Goal: Navigation & Orientation: Find specific page/section

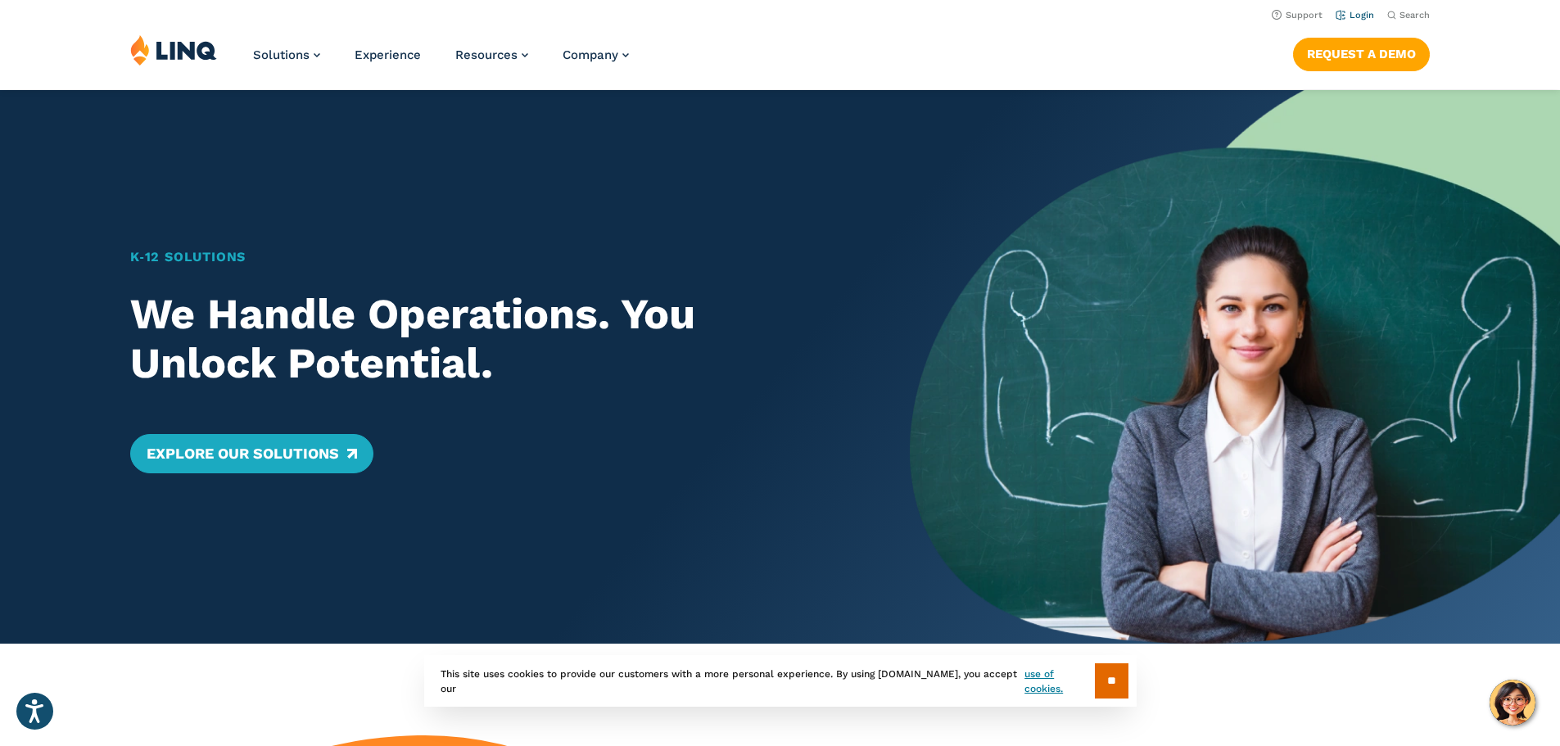
click at [767, 14] on link "Login" at bounding box center [1355, 15] width 38 height 11
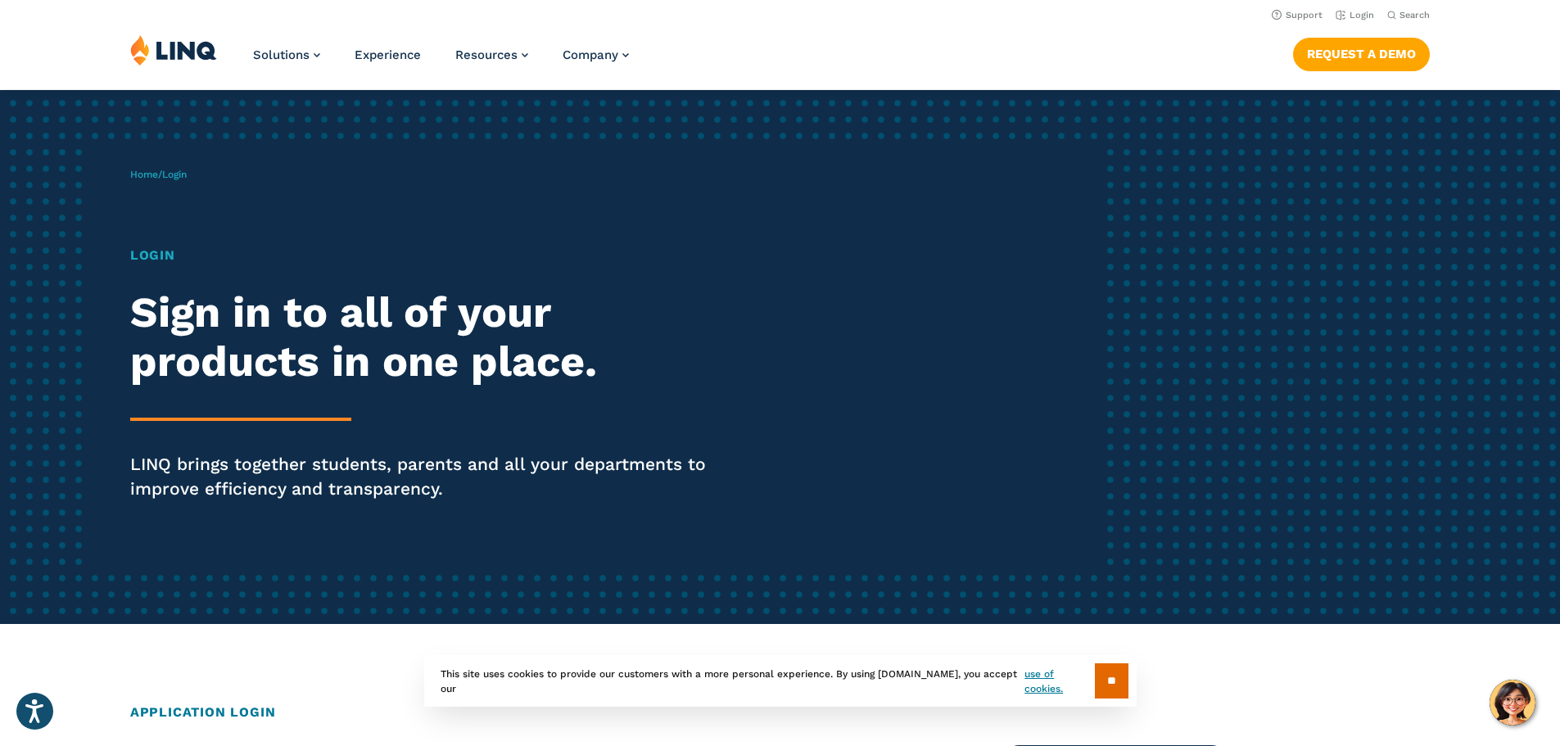
click at [1111, 681] on input "**" at bounding box center [1112, 680] width 34 height 35
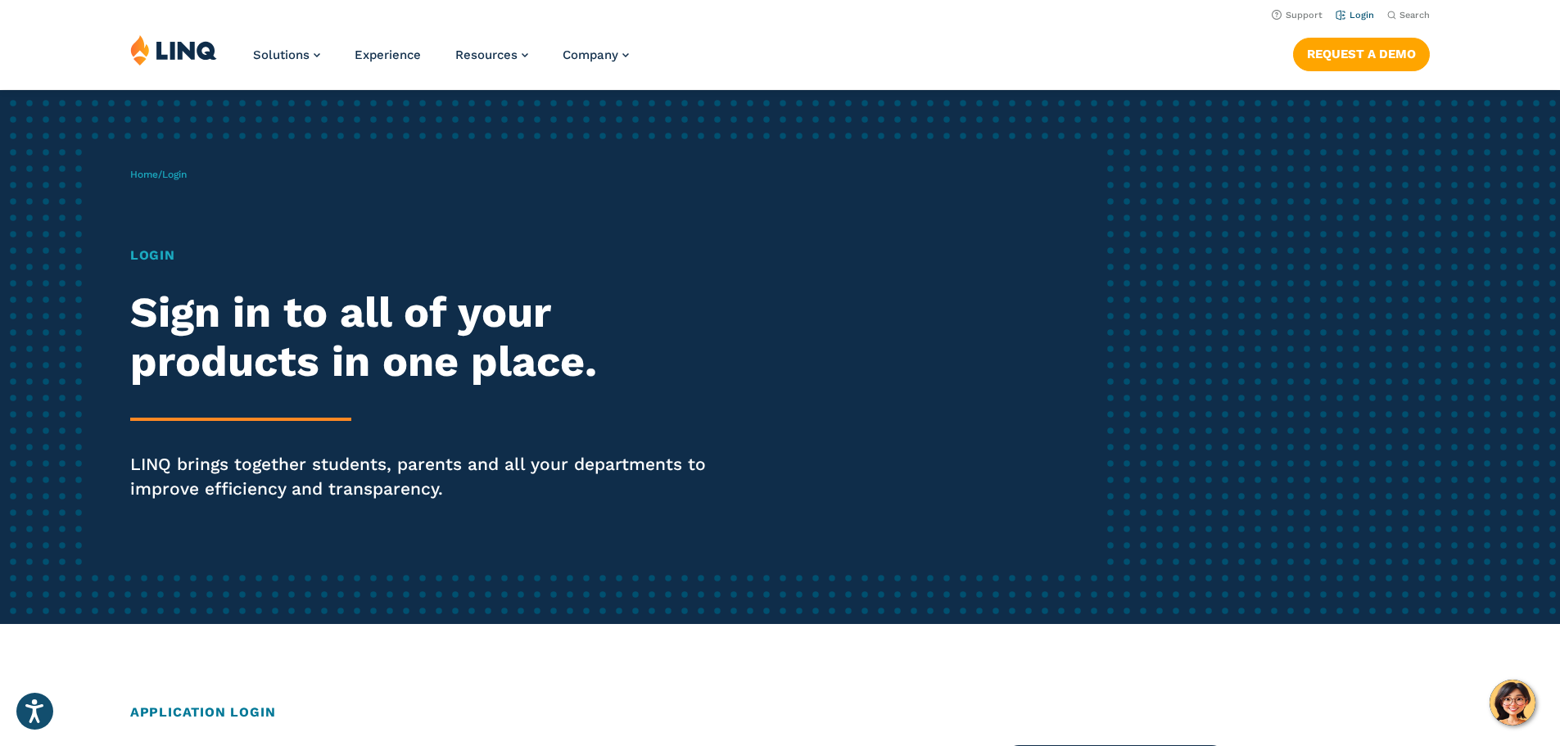
click at [1343, 12] on link "Login" at bounding box center [1355, 15] width 38 height 11
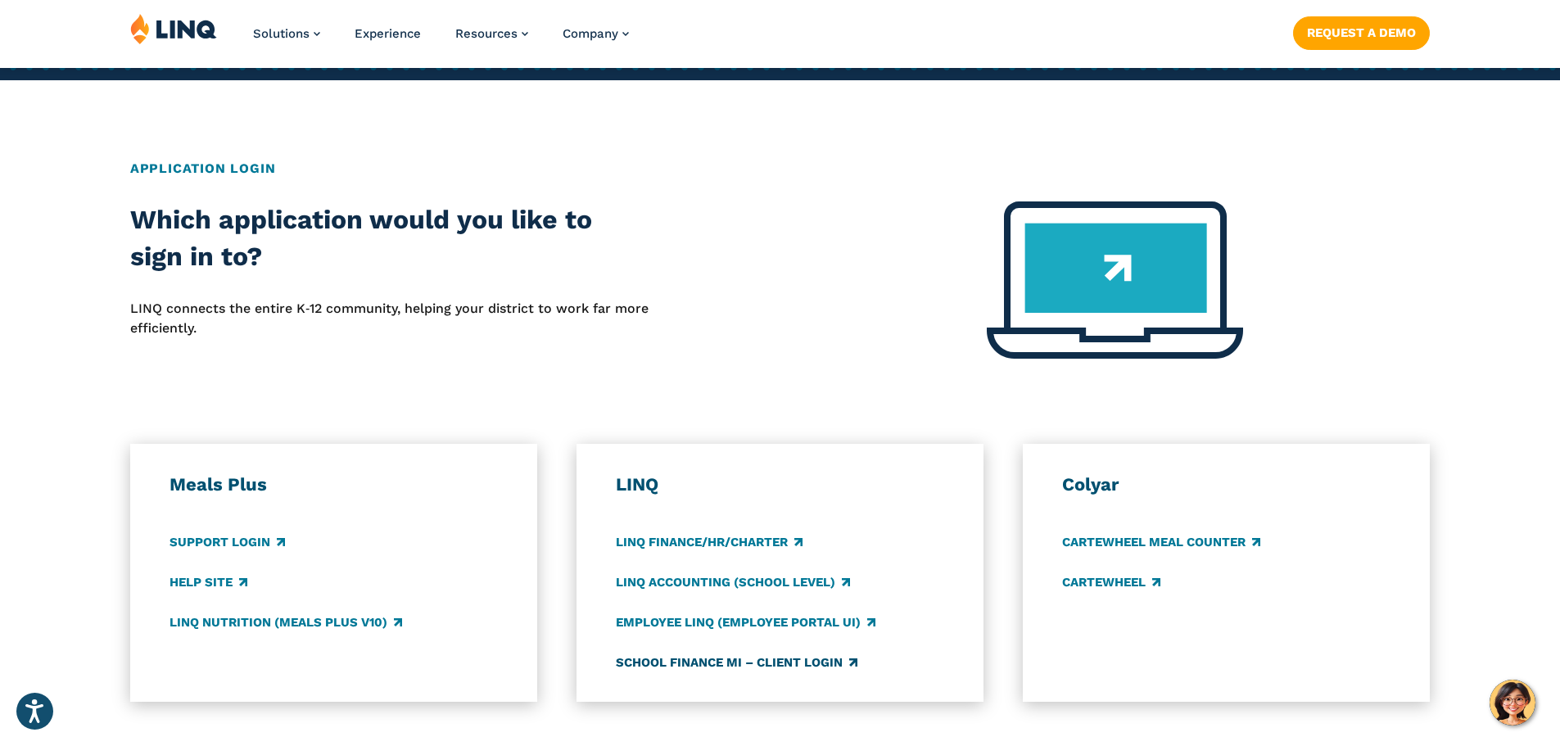
scroll to position [573, 0]
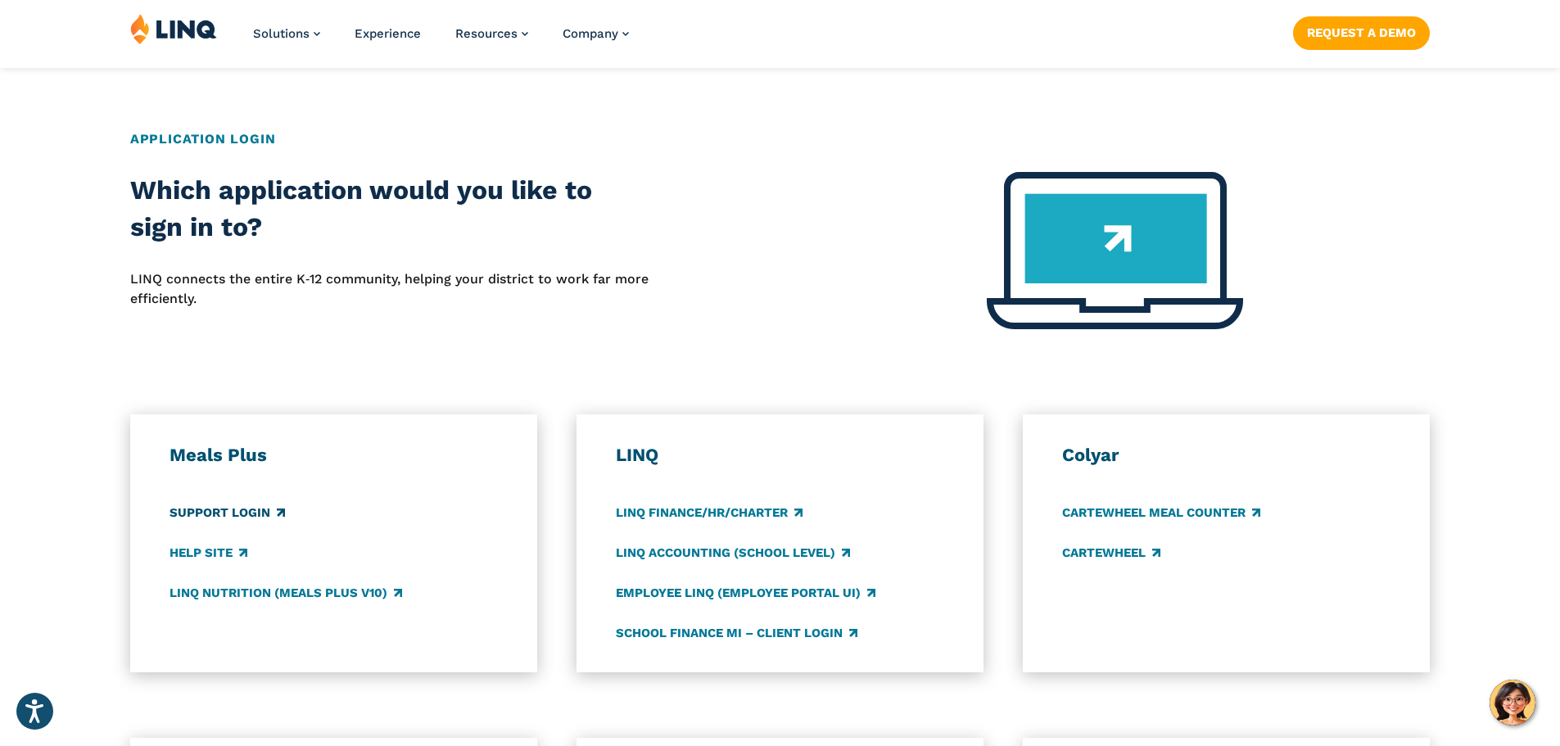
click at [238, 515] on link "Support Login" at bounding box center [227, 513] width 115 height 18
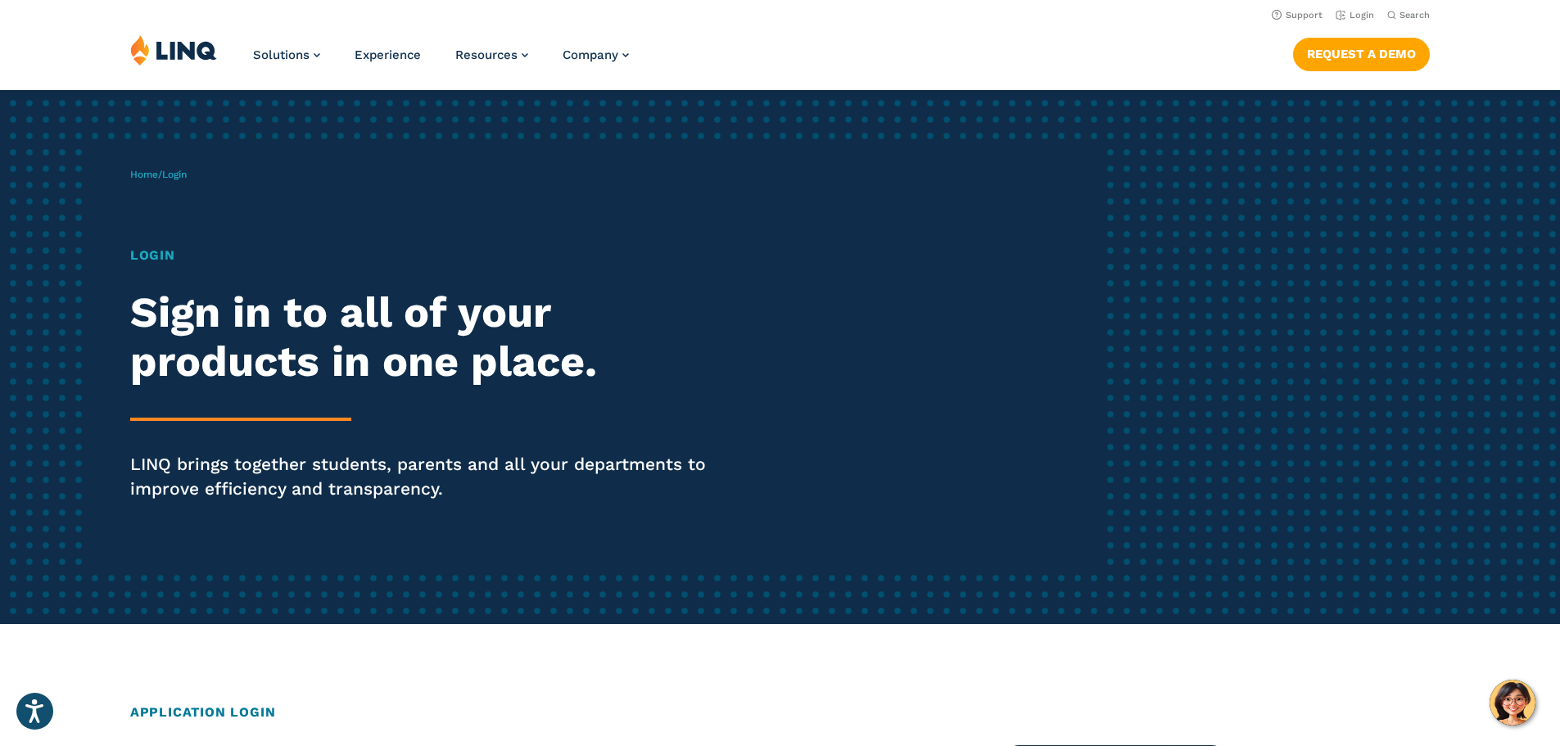
click at [147, 254] on h1 "Login" at bounding box center [430, 256] width 601 height 20
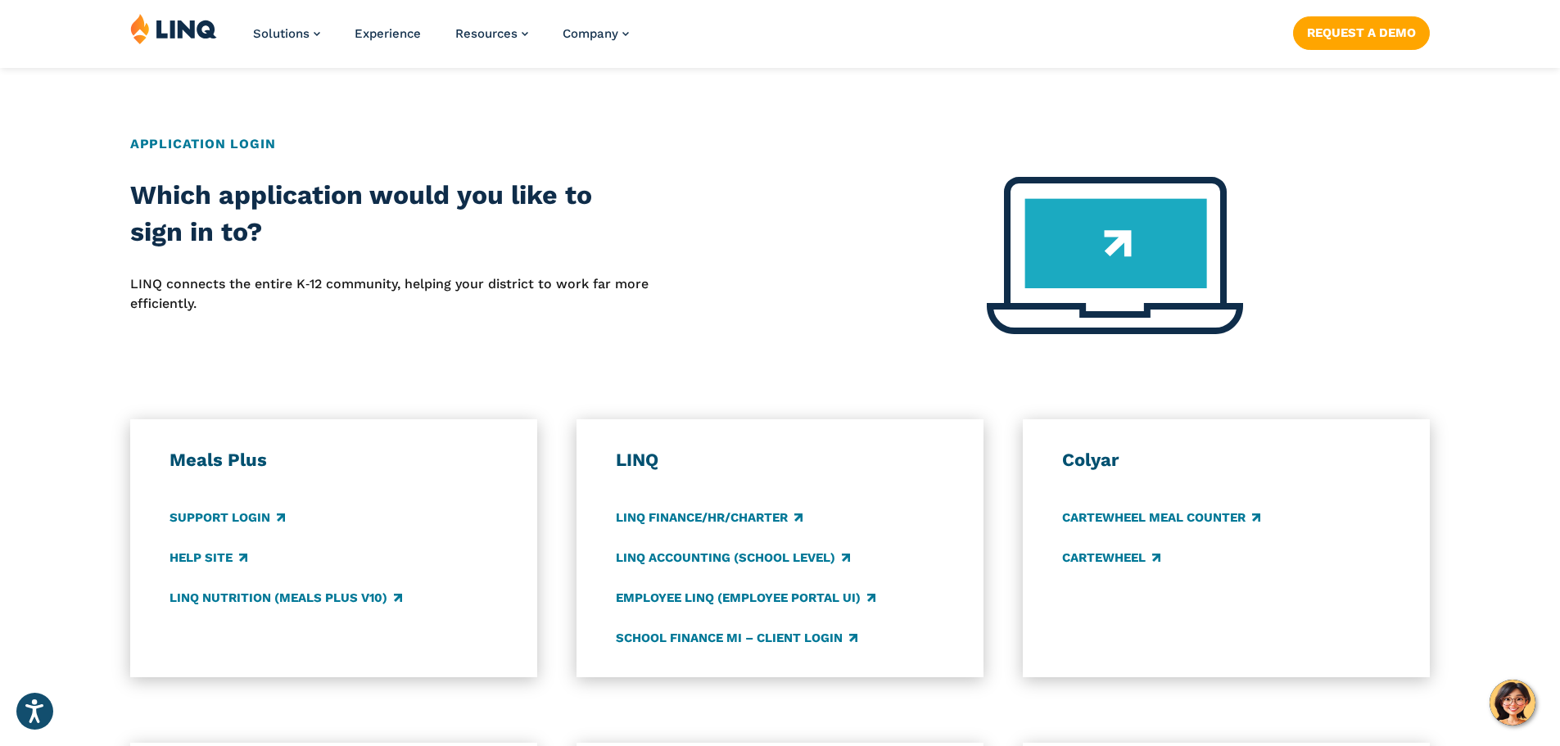
scroll to position [573, 0]
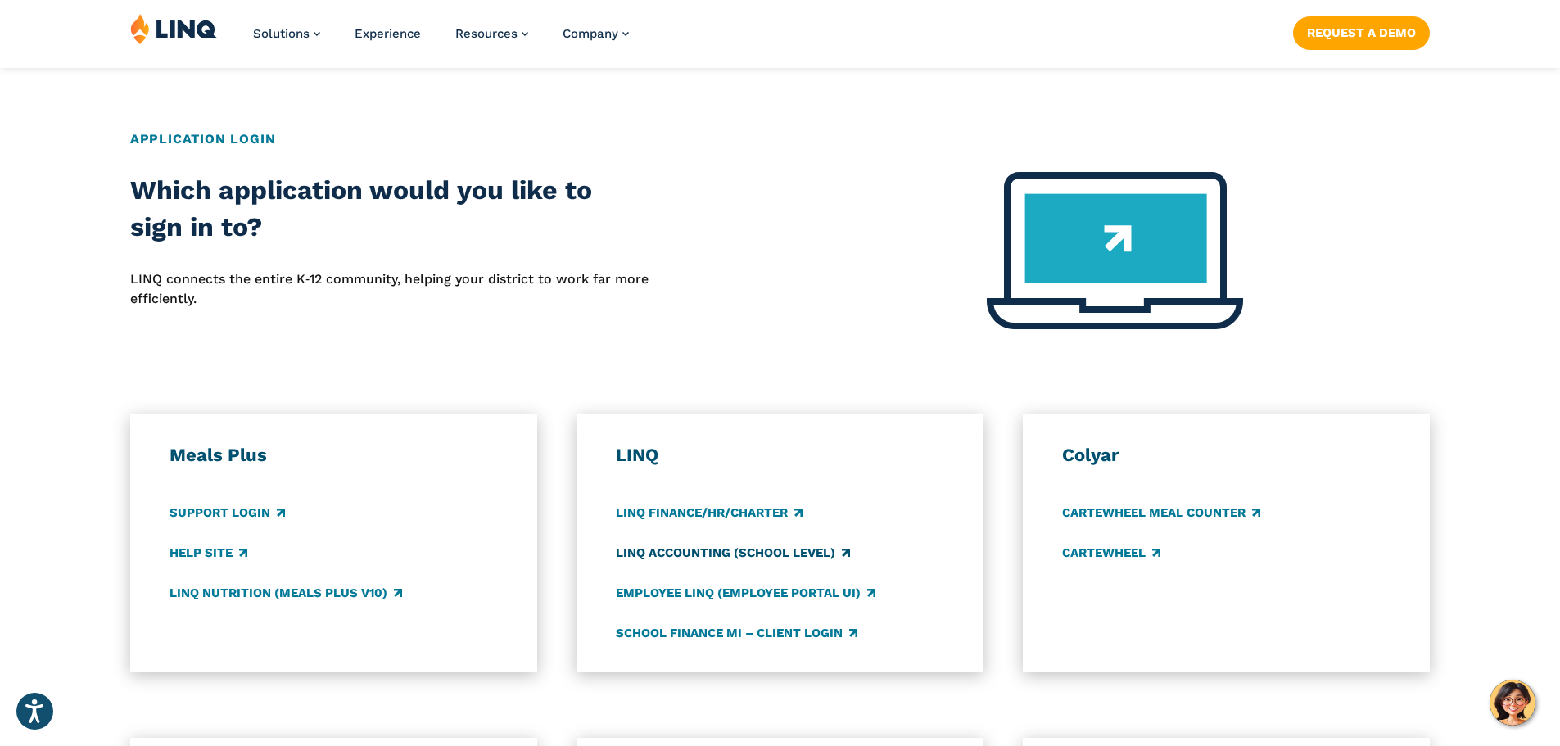
click at [678, 558] on link "LINQ Accounting (school level)" at bounding box center [733, 553] width 234 height 18
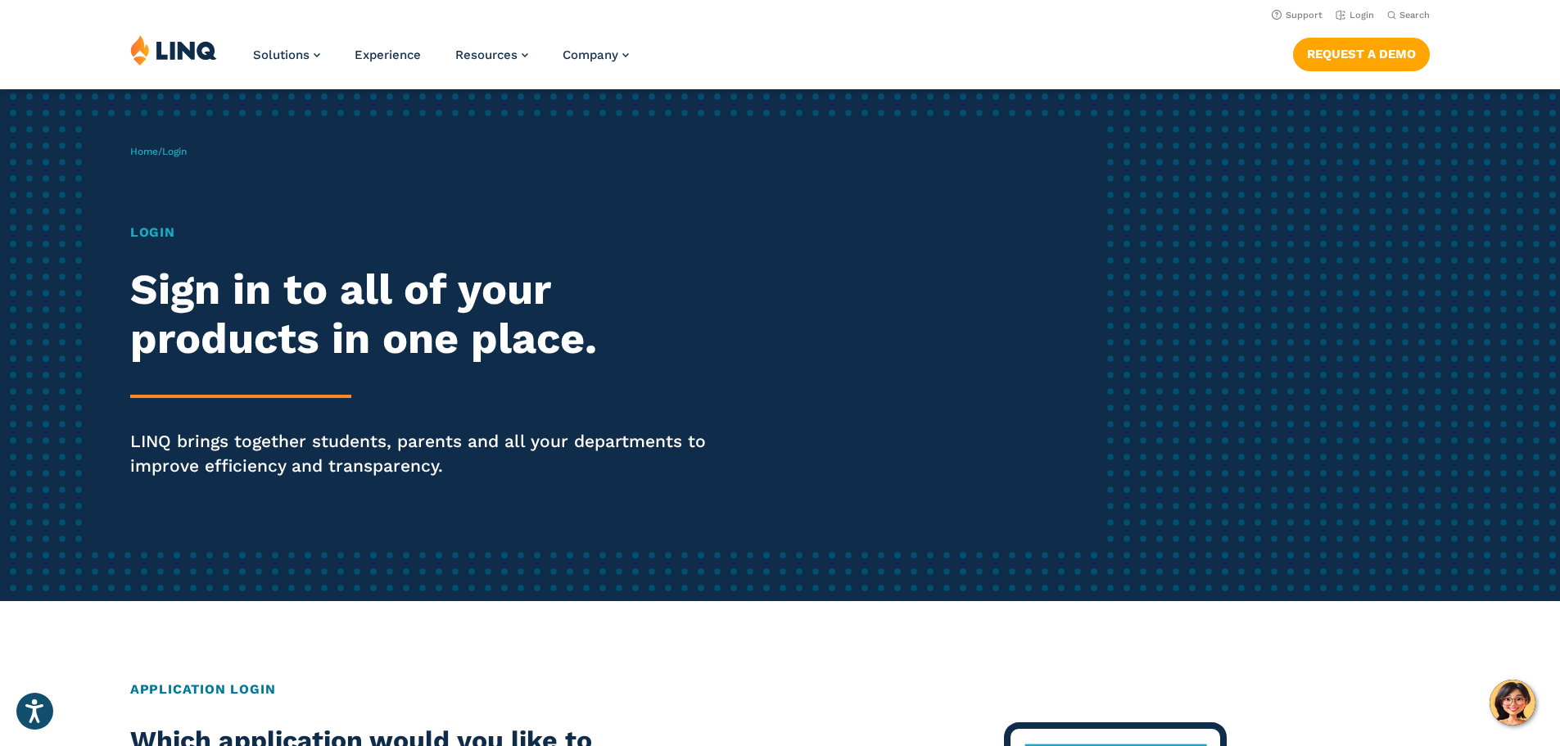
scroll to position [0, 0]
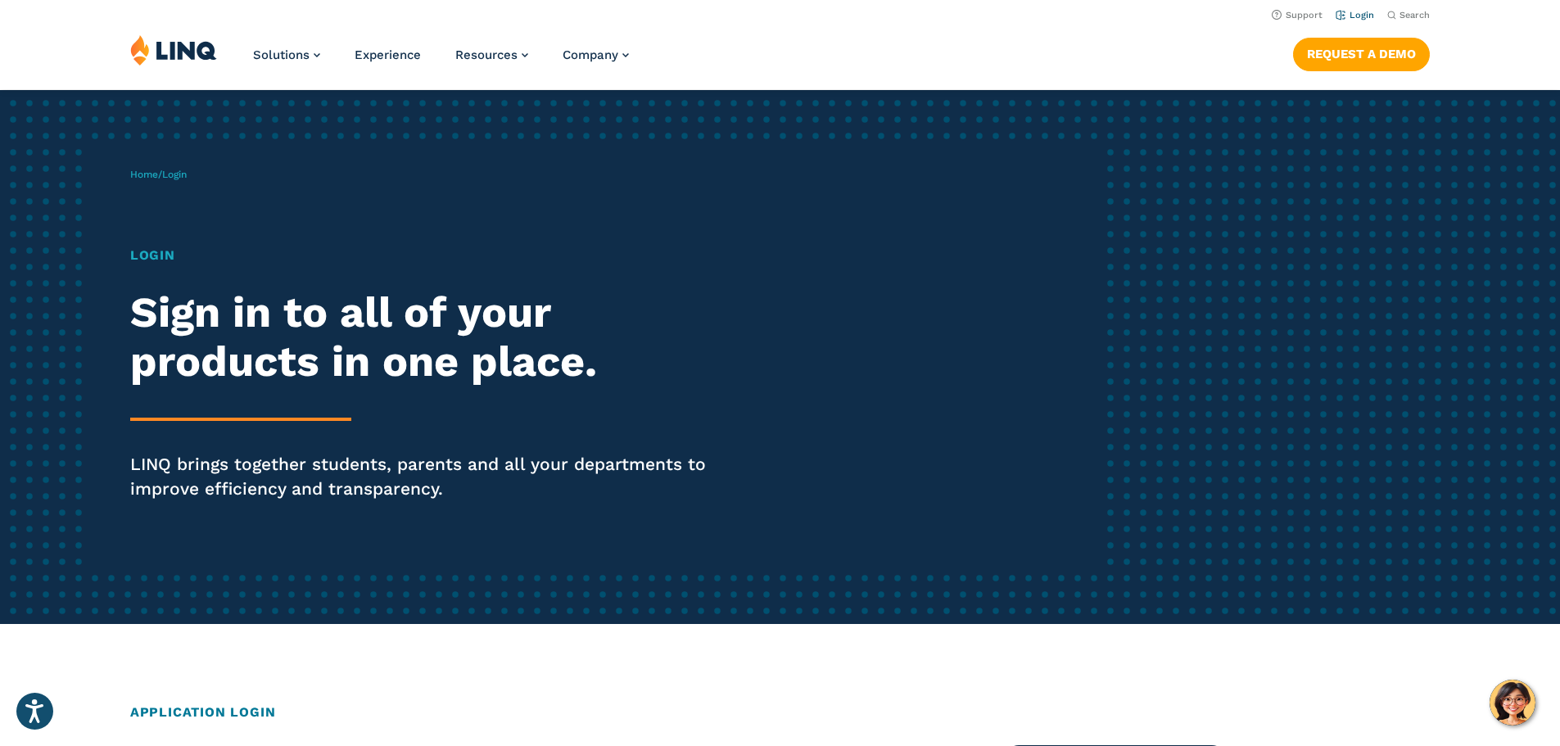
click at [1349, 14] on link "Login" at bounding box center [1355, 15] width 38 height 11
click at [211, 324] on h2 "Sign in to all of your products in one place." at bounding box center [430, 337] width 601 height 98
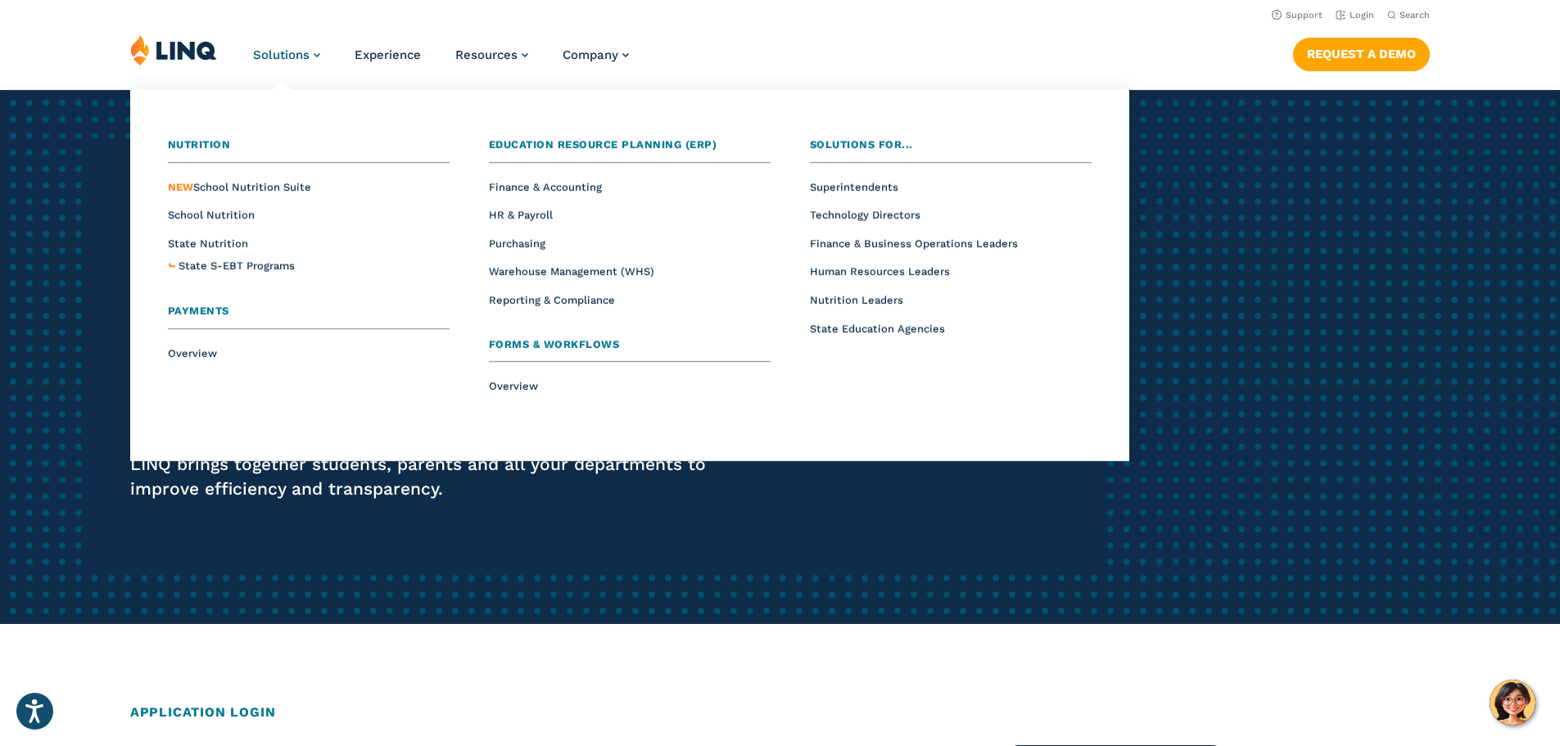
click at [313, 53] on link "Solutions" at bounding box center [286, 55] width 67 height 15
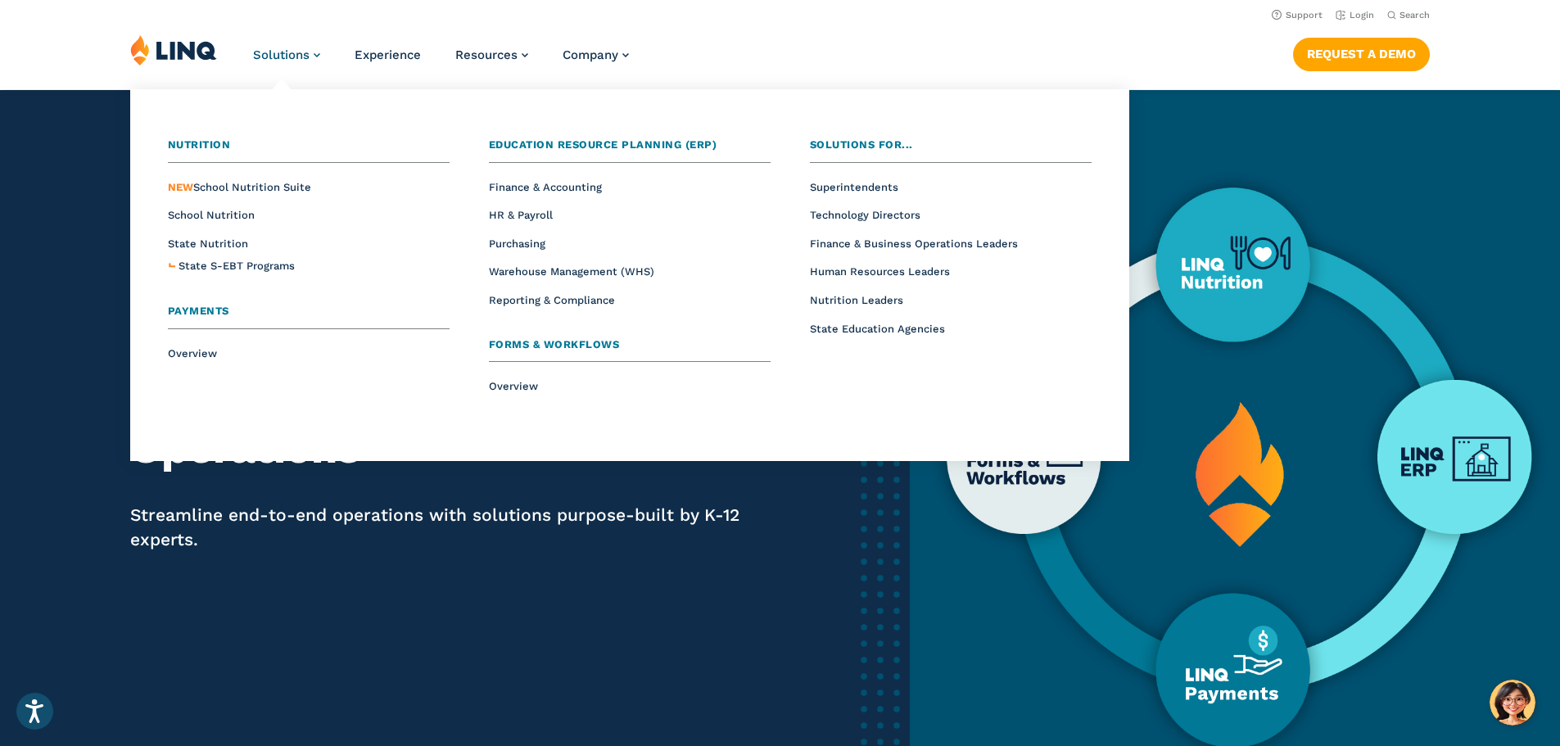
click at [309, 55] on link "Solutions" at bounding box center [286, 55] width 67 height 15
click at [190, 309] on span "Payments" at bounding box center [198, 311] width 61 height 12
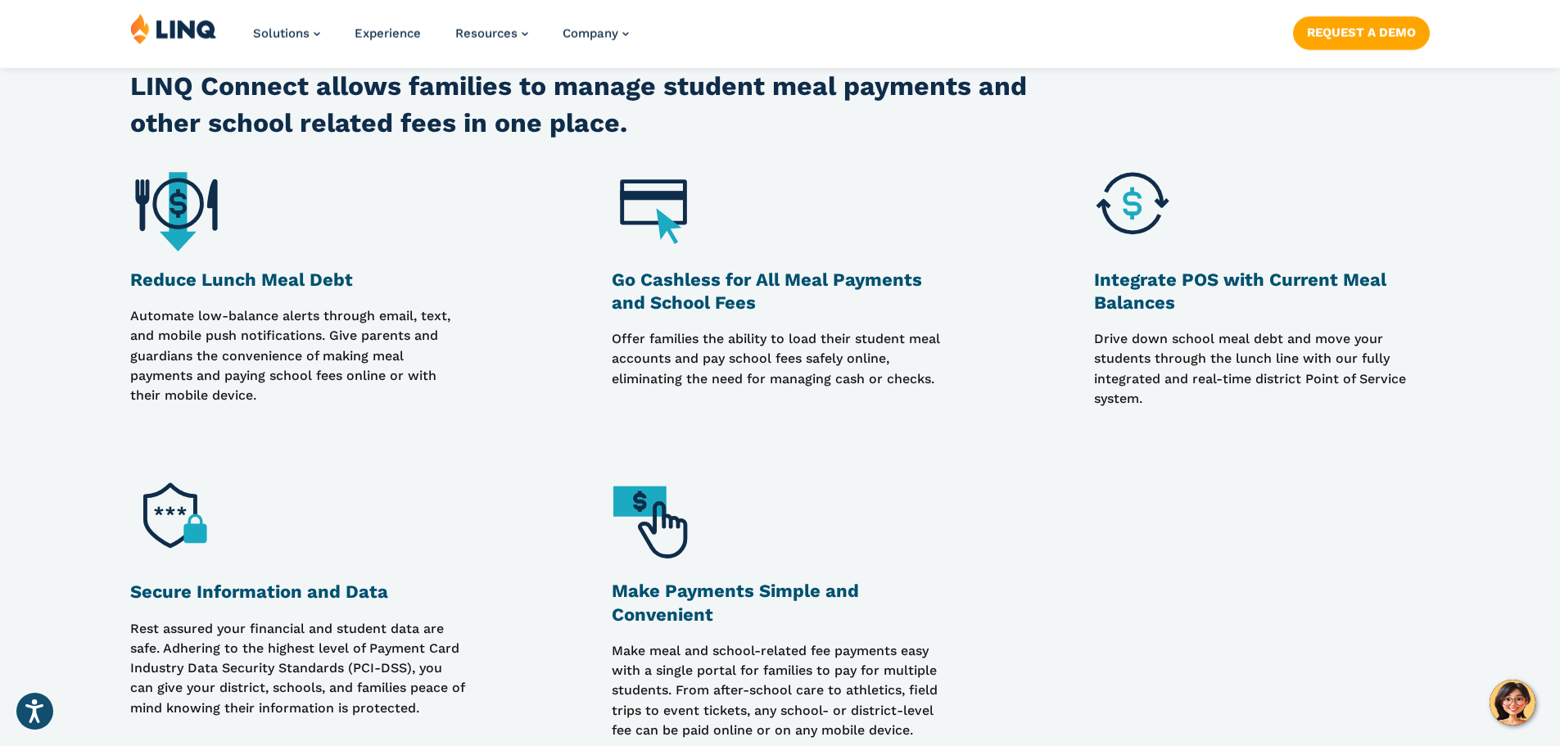
scroll to position [1474, 0]
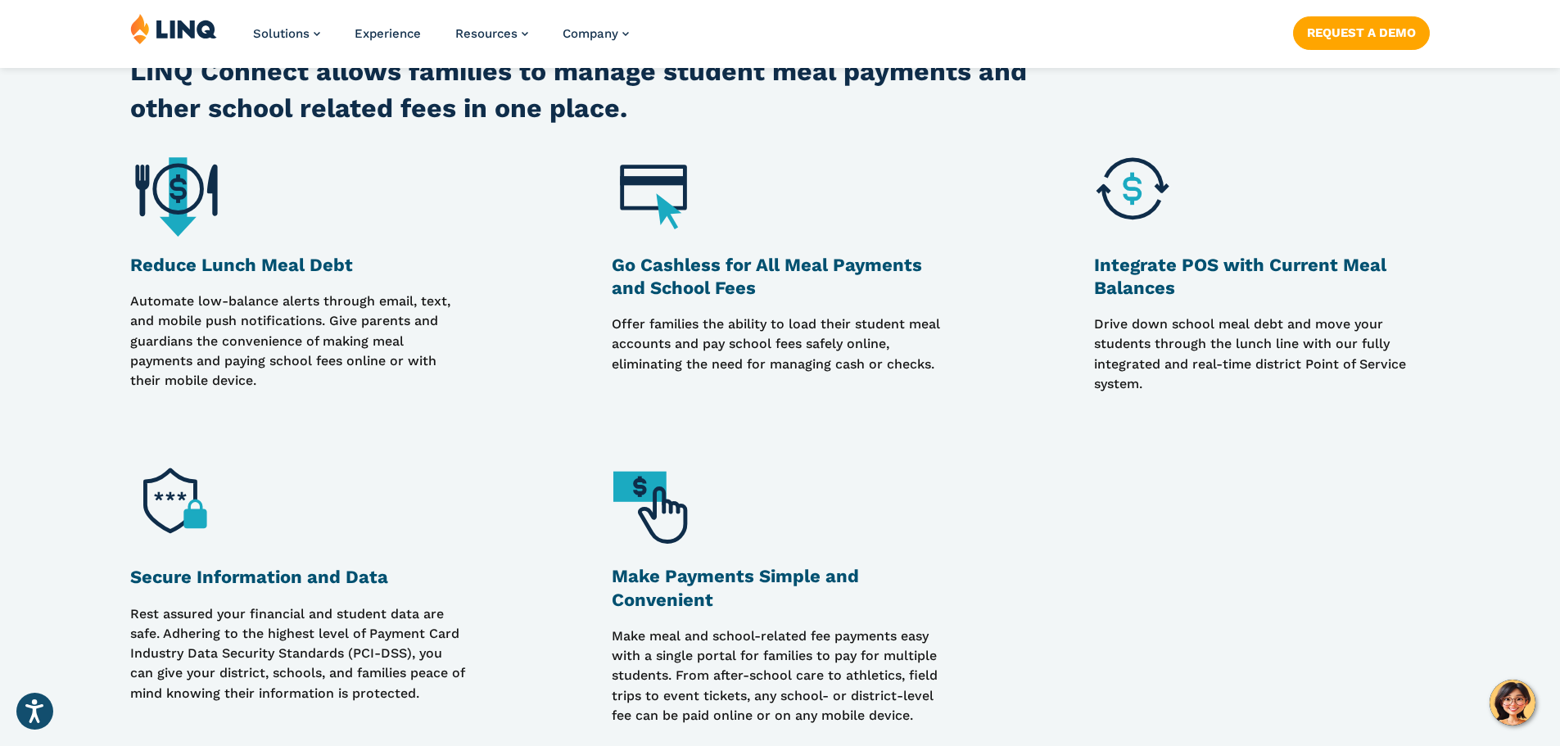
click at [655, 492] on img at bounding box center [658, 506] width 93 height 93
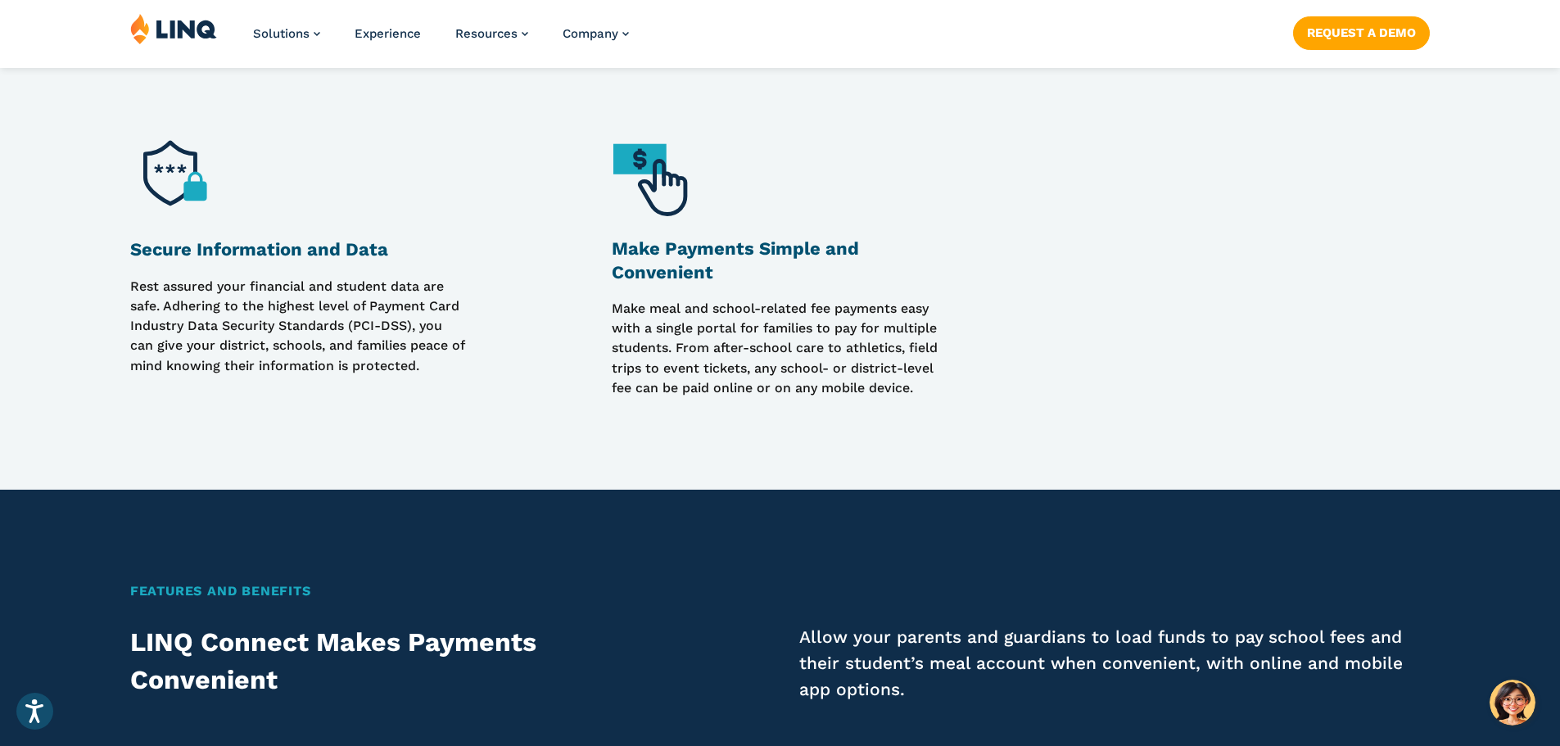
click at [654, 161] on img at bounding box center [658, 178] width 93 height 93
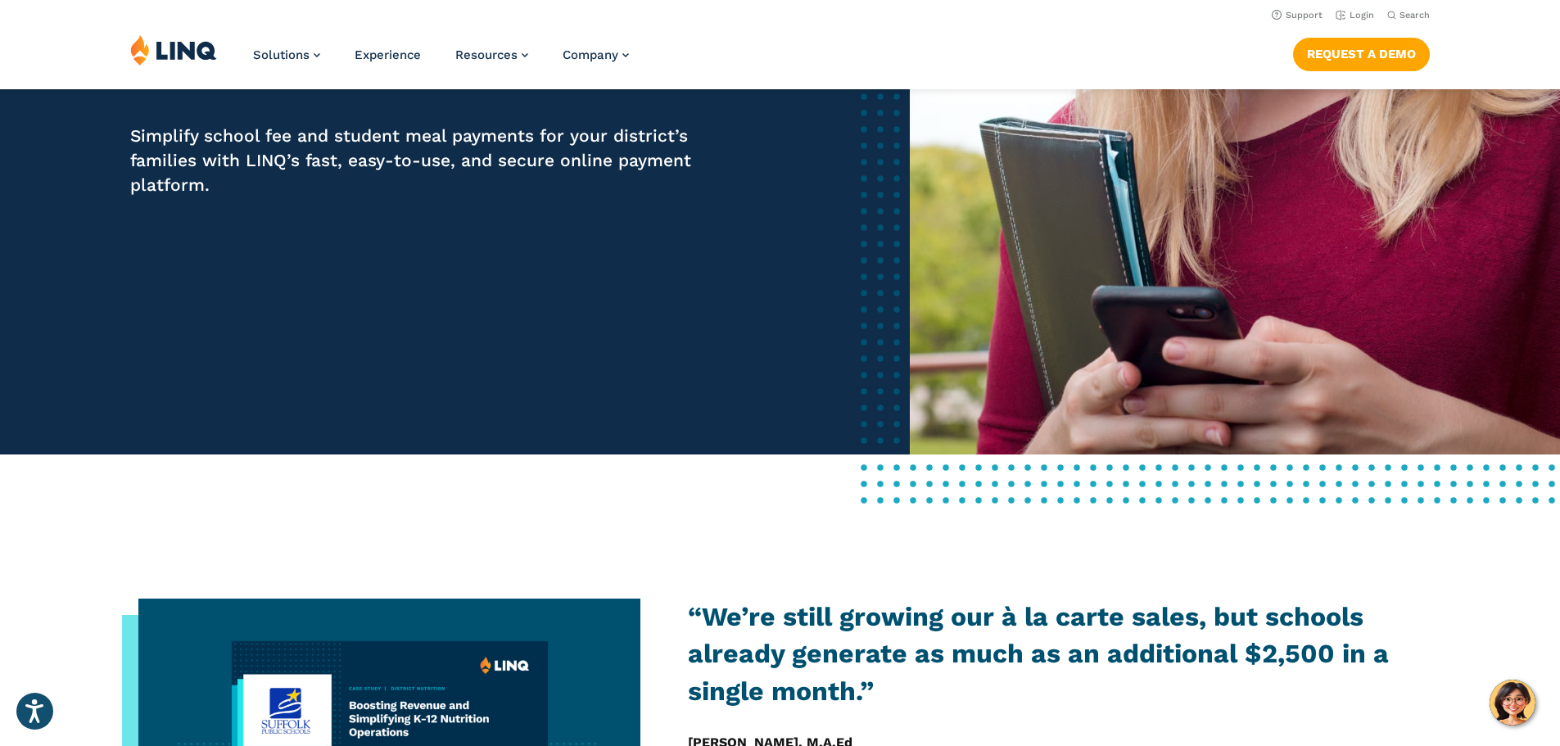
scroll to position [0, 0]
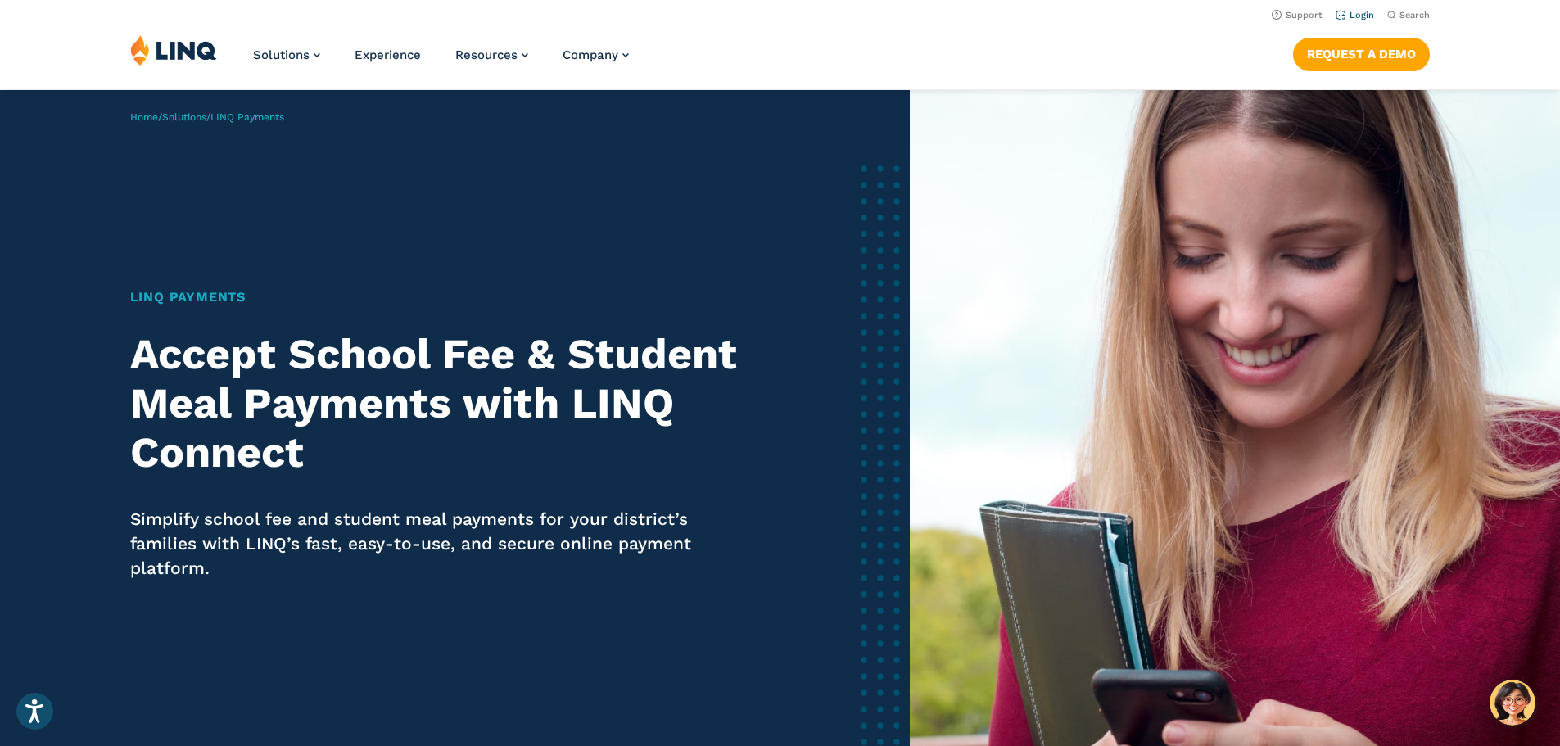
click at [1349, 15] on link "Login" at bounding box center [1355, 15] width 38 height 11
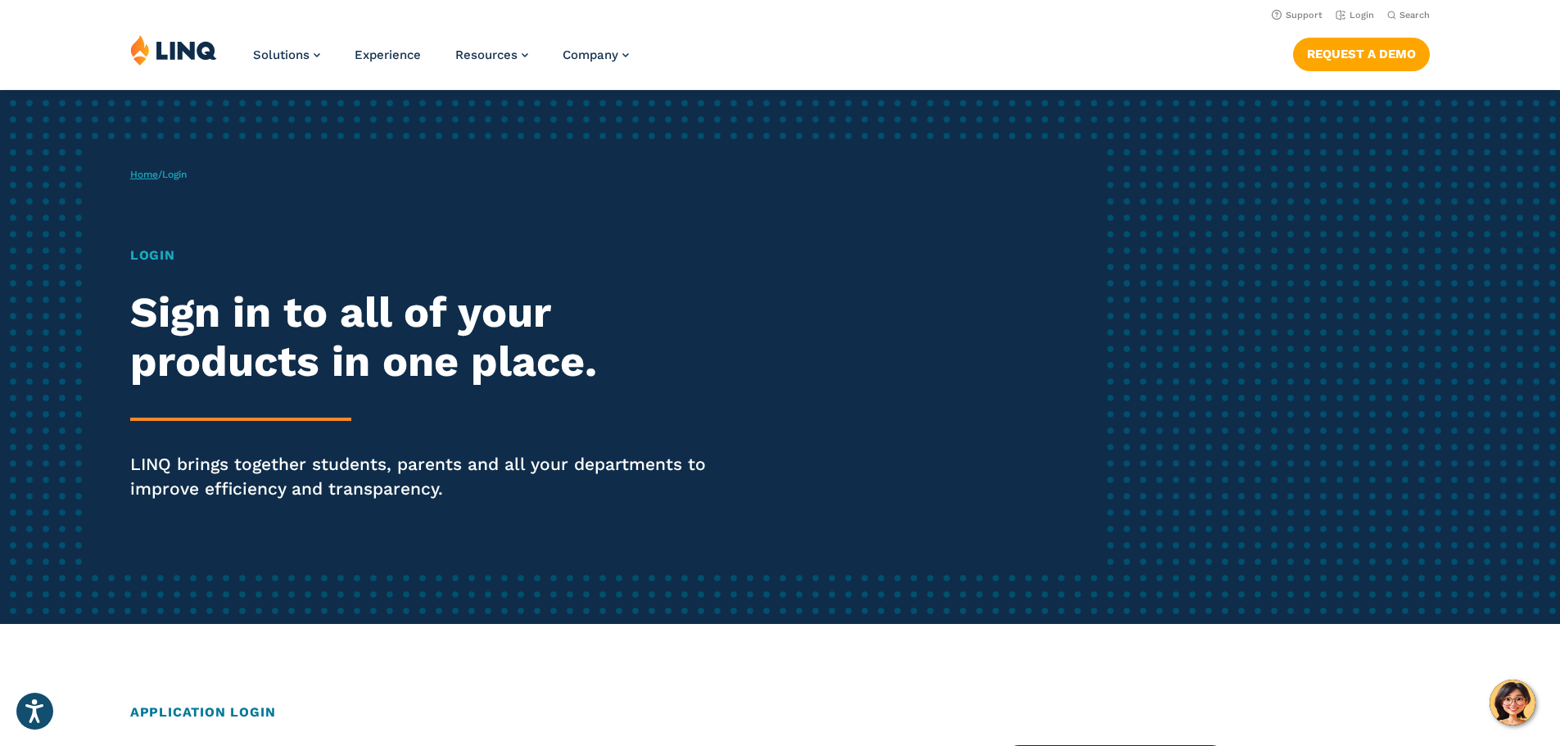
click at [143, 171] on link "Home" at bounding box center [144, 174] width 28 height 11
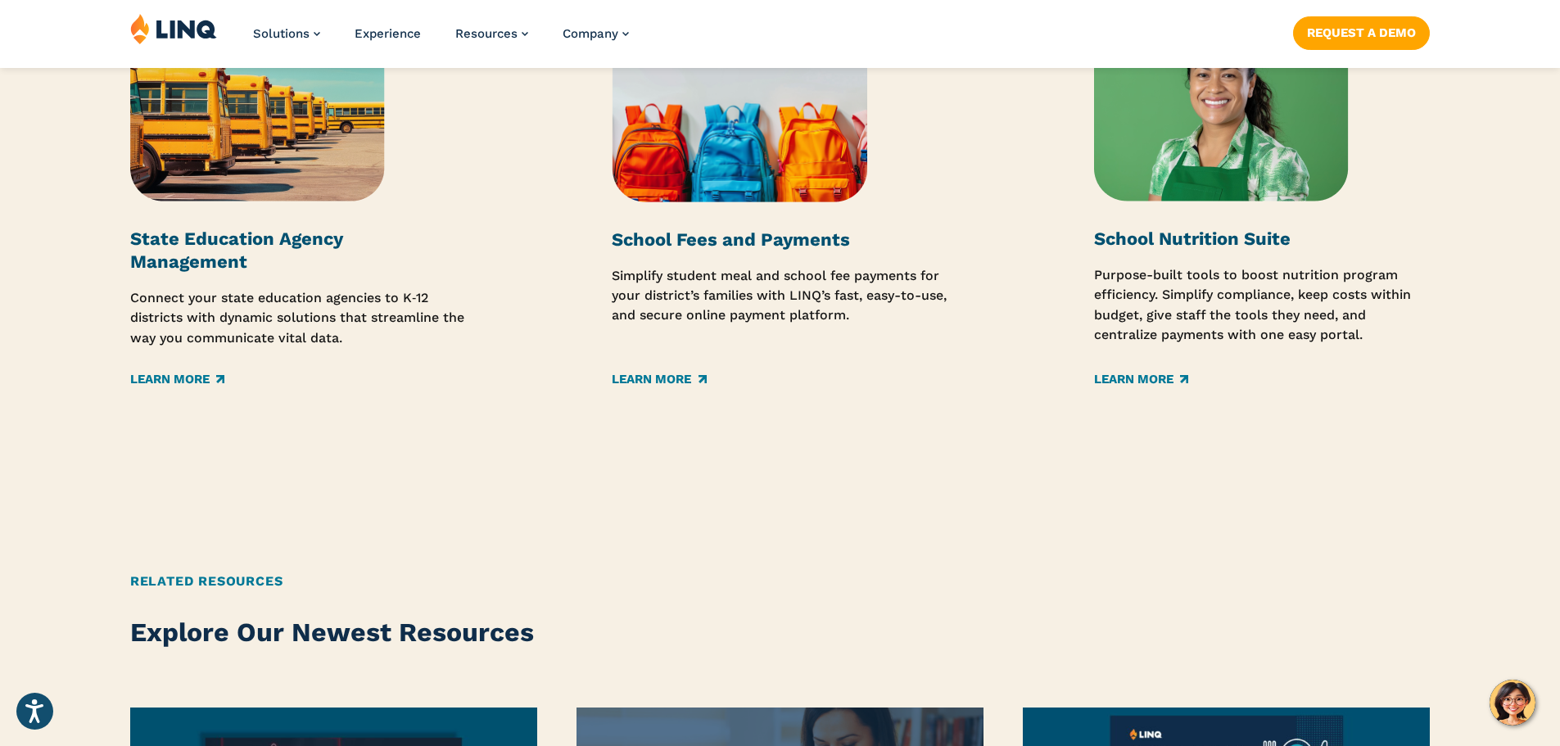
scroll to position [2703, 0]
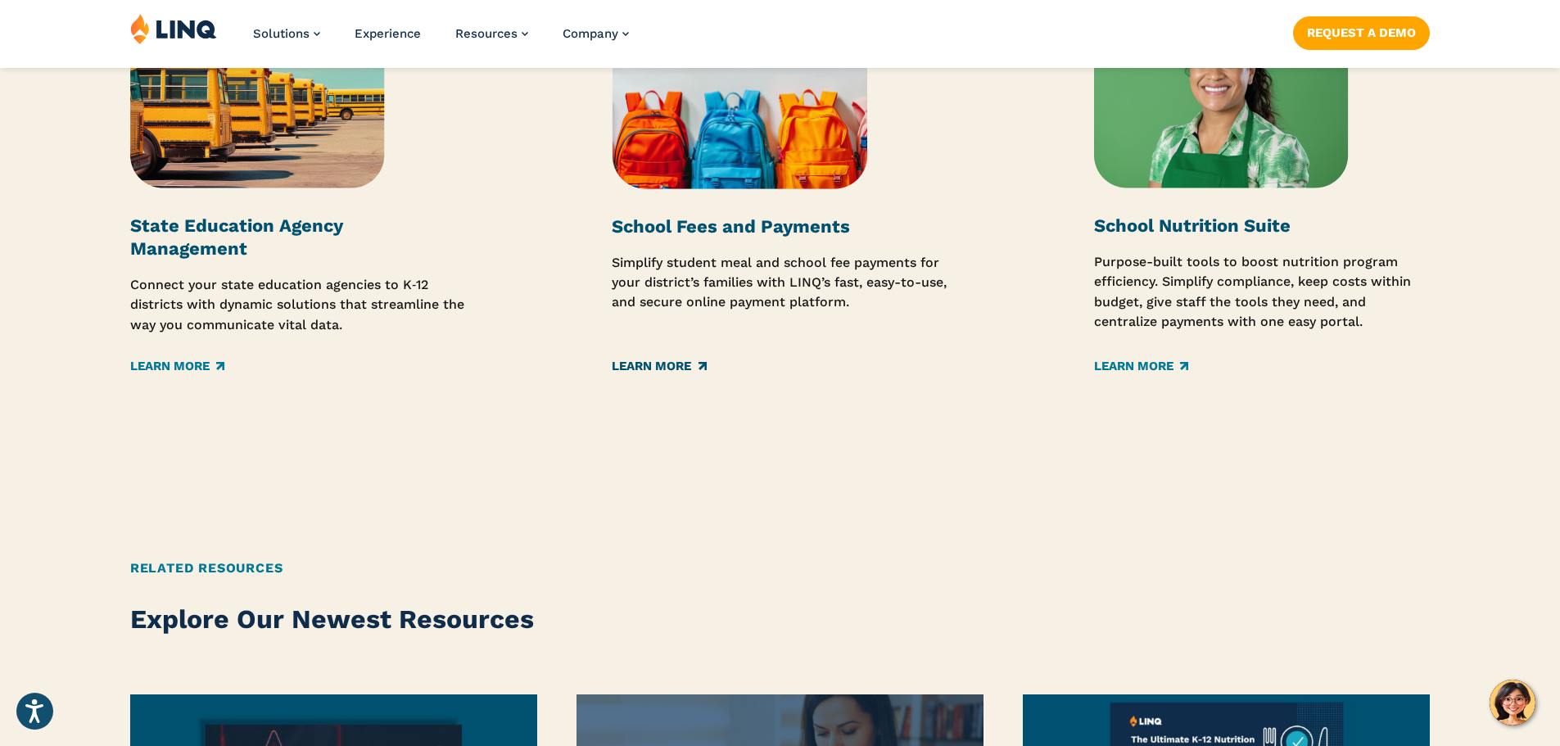
click at [676, 364] on link "Learn More" at bounding box center [659, 366] width 94 height 18
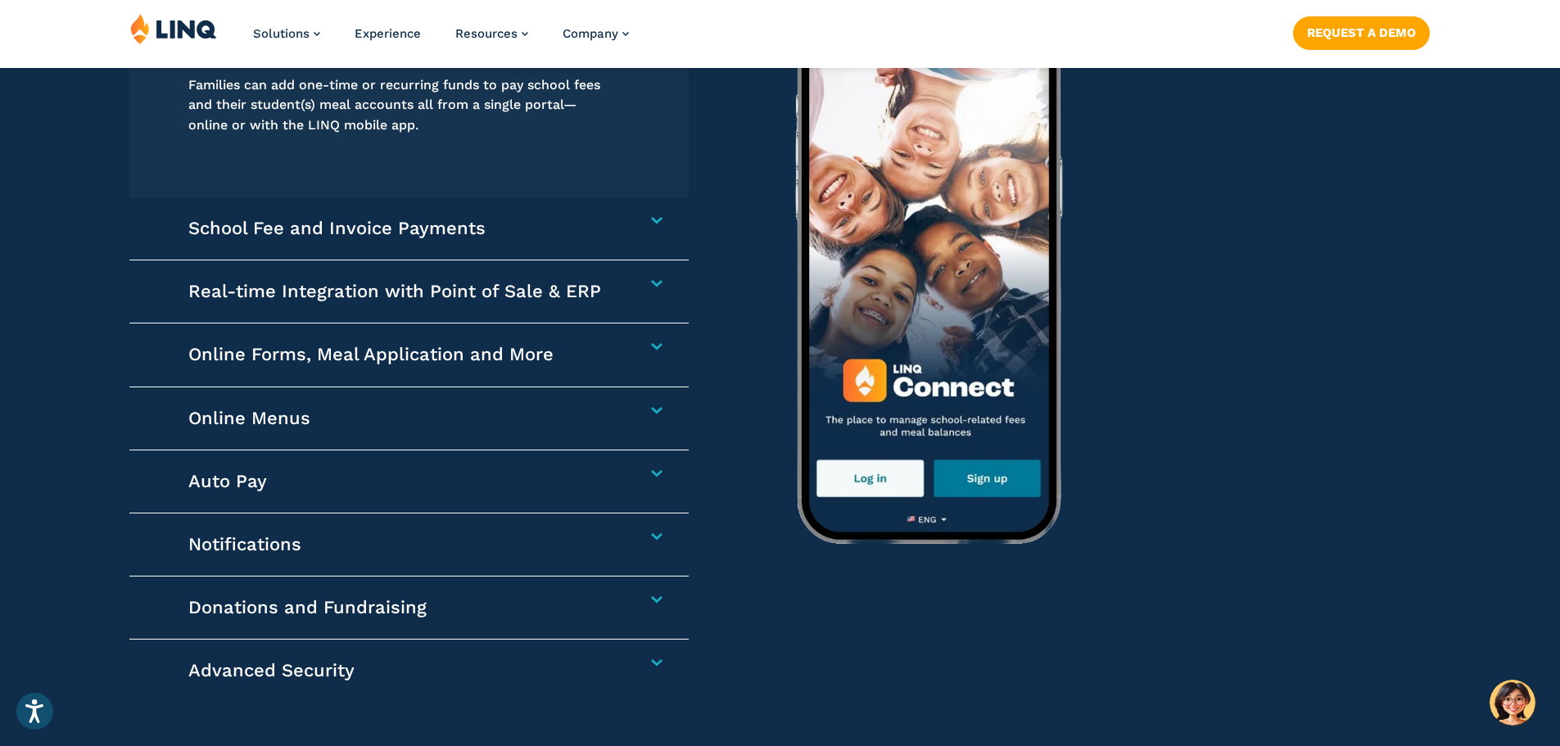
scroll to position [2621, 0]
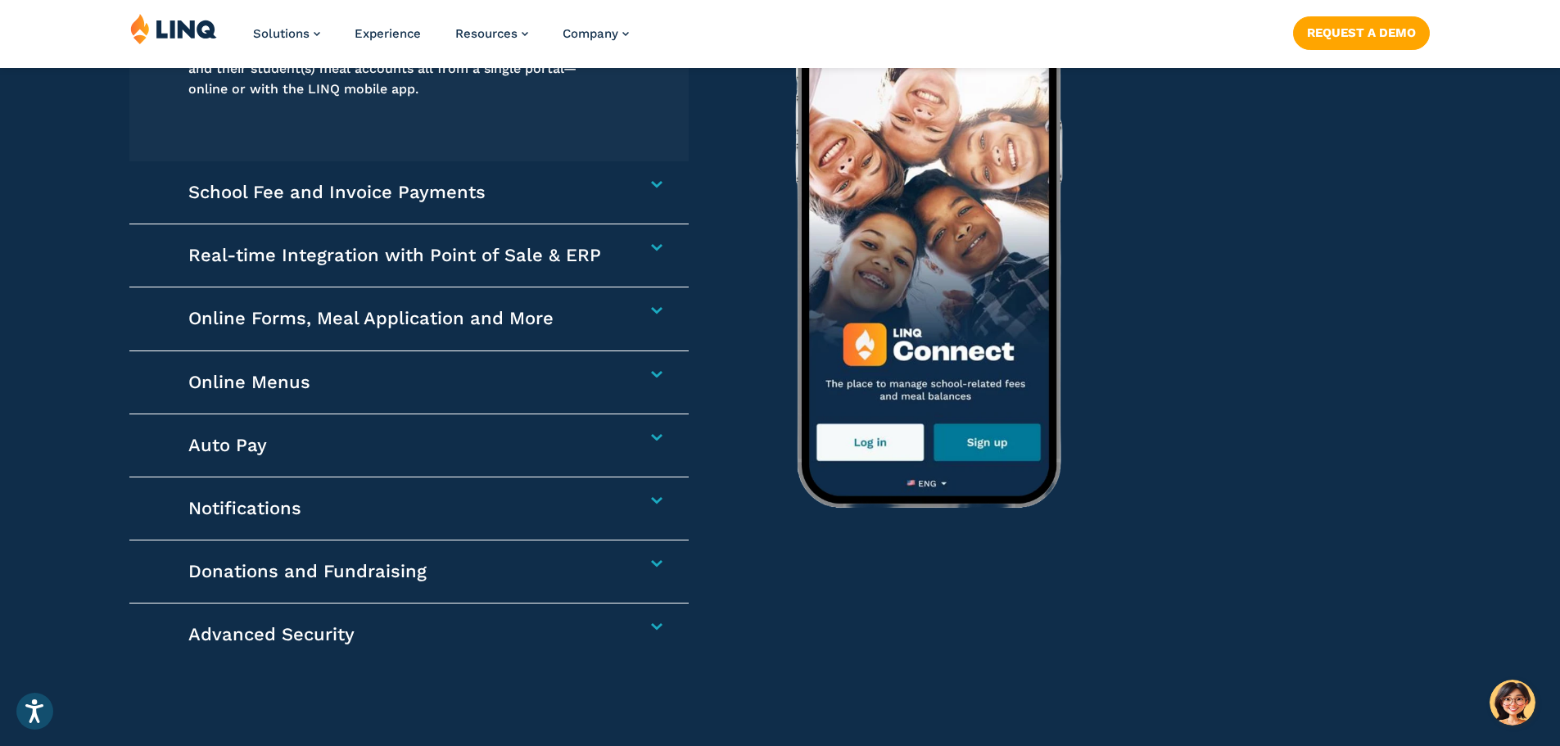
click at [613, 437] on h4 "Auto Pay" at bounding box center [400, 445] width 424 height 23
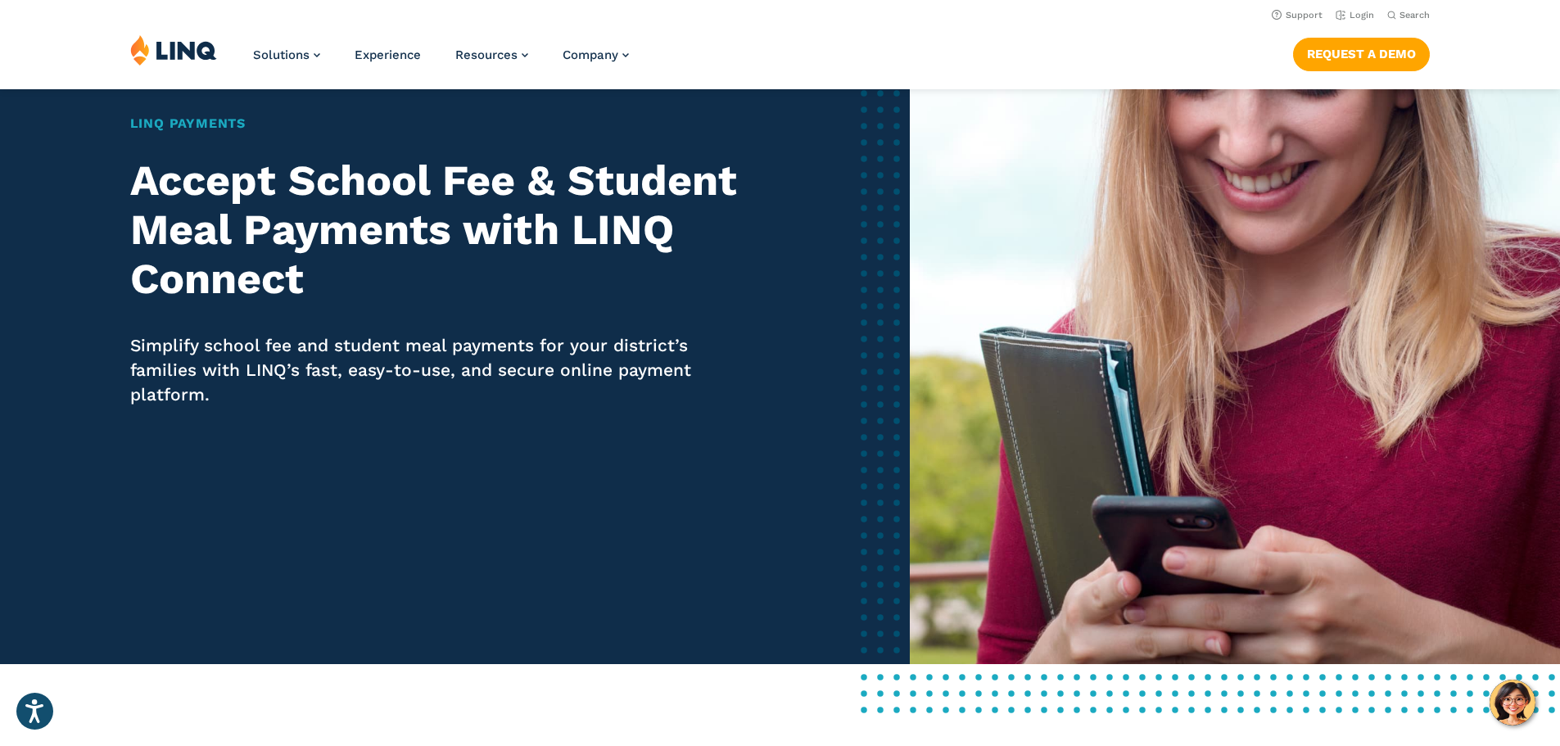
scroll to position [0, 0]
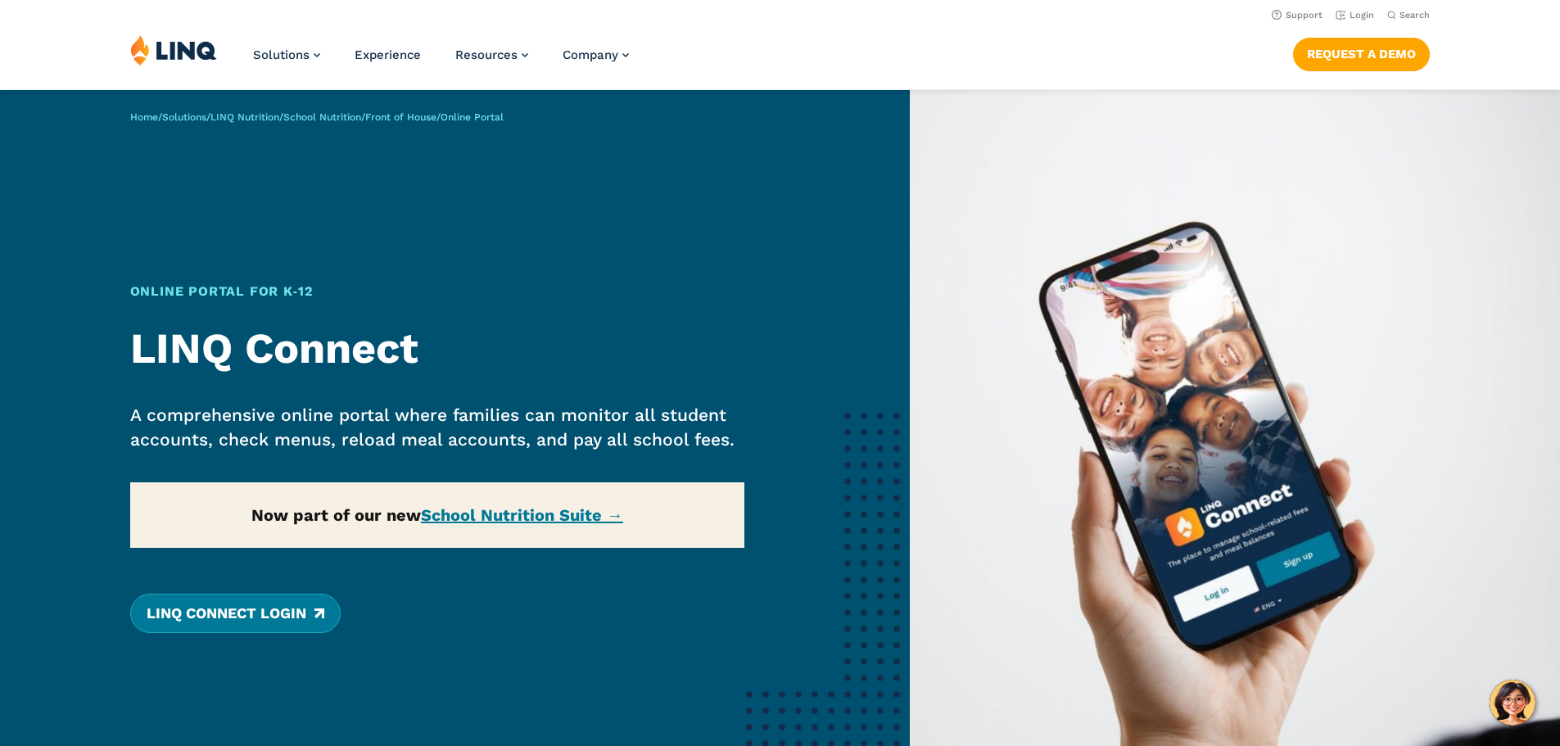
click at [286, 618] on link "LINQ Connect Login" at bounding box center [235, 613] width 211 height 39
